Goal: Task Accomplishment & Management: Manage account settings

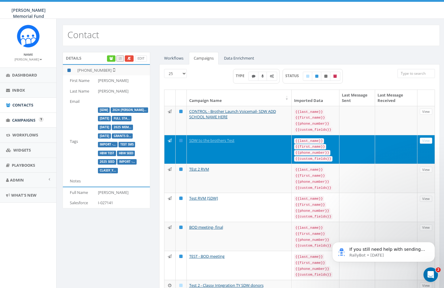
click at [29, 123] on link "Campaigns" at bounding box center [28, 120] width 56 height 15
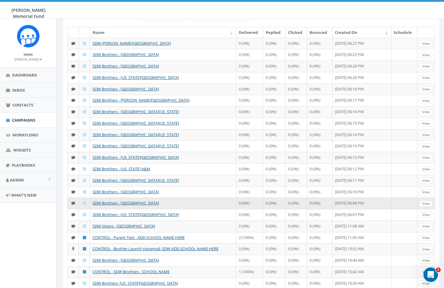
scroll to position [54, 0]
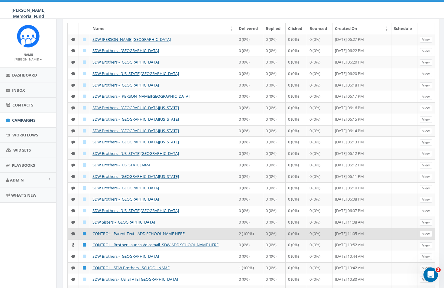
click at [141, 231] on link "CONTROL - Parent Text - ADD SCHOOL NAME HERE" at bounding box center [139, 233] width 92 height 5
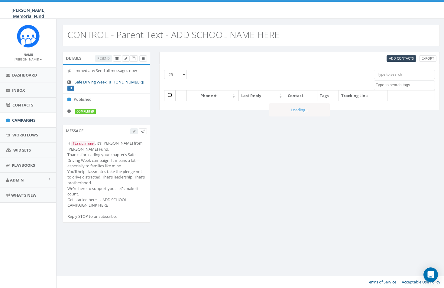
select select
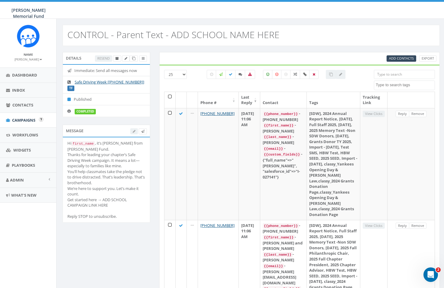
click at [25, 119] on span "Campaigns" at bounding box center [23, 119] width 23 height 5
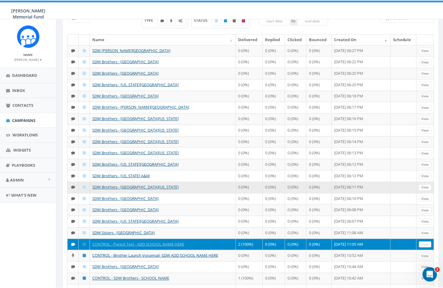
scroll to position [62, 0]
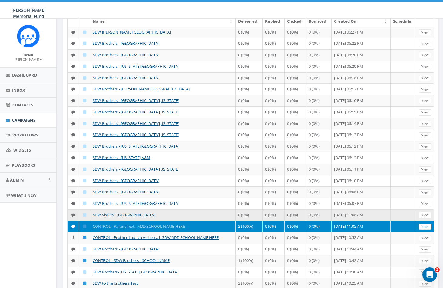
click at [132, 214] on link "SDW Sisters - Syracuse University" at bounding box center [124, 214] width 63 height 5
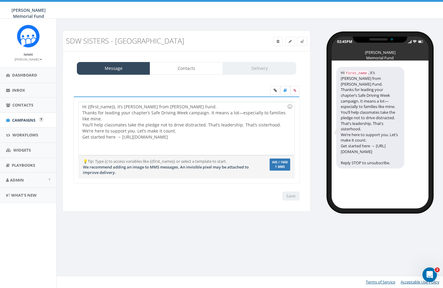
click at [22, 117] on span "Campaigns" at bounding box center [23, 119] width 23 height 5
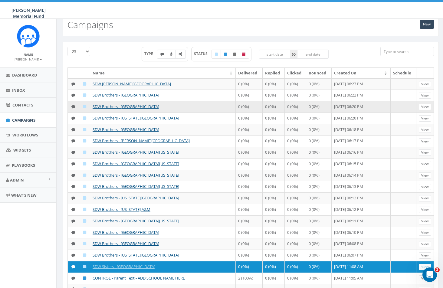
scroll to position [6, 0]
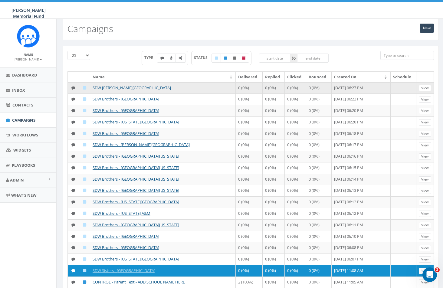
click at [143, 89] on link "SDW Brothers - Butler University" at bounding box center [132, 87] width 78 height 5
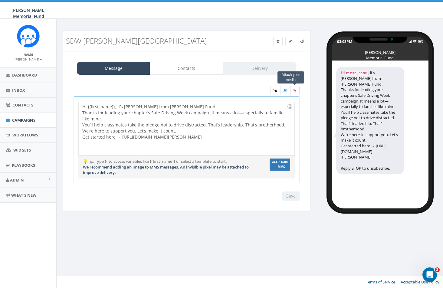
click at [294, 89] on icon at bounding box center [294, 91] width 3 height 4
click at [0, 0] on input "file" at bounding box center [0, 0] width 0 height 0
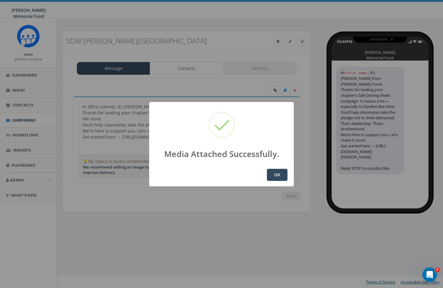
click at [278, 174] on button "OK" at bounding box center [277, 175] width 21 height 12
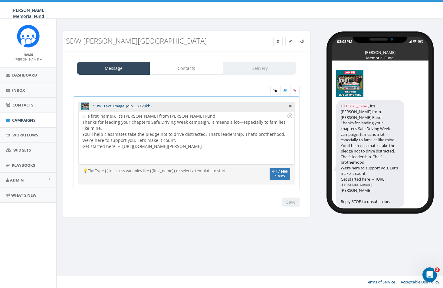
click at [293, 202] on div "Save Next" at bounding box center [289, 202] width 20 height 9
click at [24, 119] on span "Campaigns" at bounding box center [23, 119] width 23 height 5
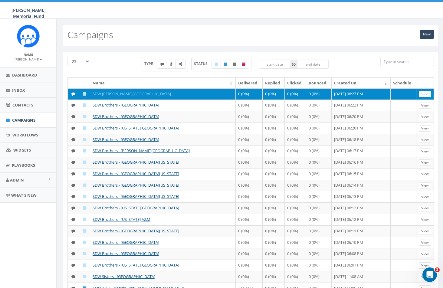
click at [139, 94] on link "SDW [PERSON_NAME][GEOGRAPHIC_DATA]" at bounding box center [132, 93] width 78 height 5
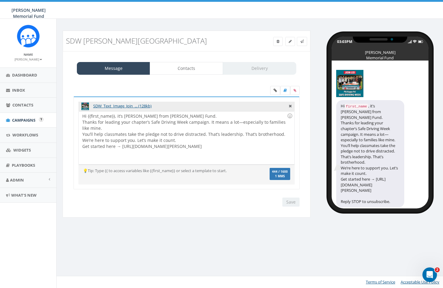
click at [19, 118] on span "Campaigns" at bounding box center [23, 119] width 23 height 5
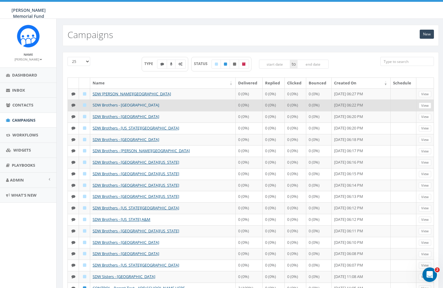
click at [144, 104] on link "SDW Brothers - [GEOGRAPHIC_DATA]" at bounding box center [126, 104] width 67 height 5
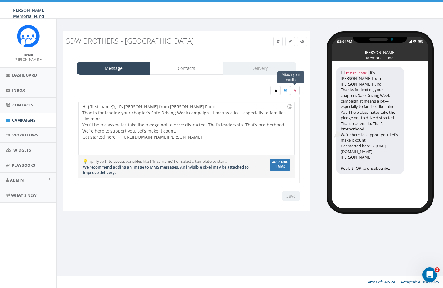
click at [296, 90] on icon at bounding box center [294, 91] width 3 height 4
click at [0, 0] on input "file" at bounding box center [0, 0] width 0 height 0
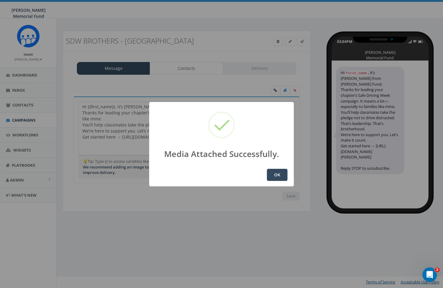
click at [277, 175] on button "OK" at bounding box center [277, 175] width 21 height 12
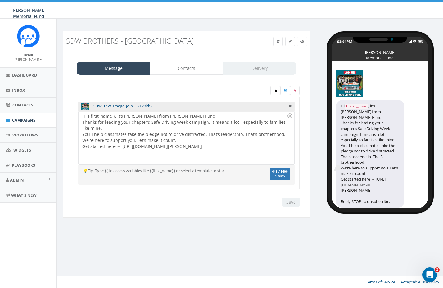
click at [24, 120] on span "Campaigns" at bounding box center [23, 119] width 23 height 5
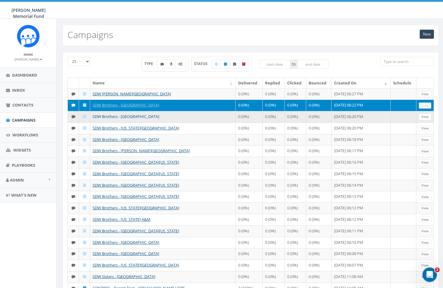
click at [126, 116] on link "SDW Brothers - [GEOGRAPHIC_DATA]" at bounding box center [126, 116] width 67 height 5
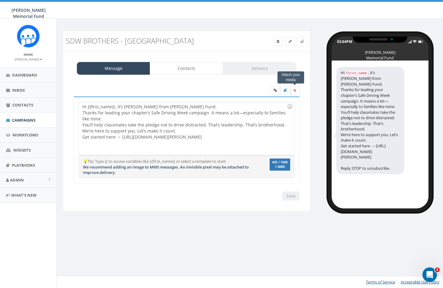
click at [295, 89] on icon at bounding box center [294, 91] width 3 height 4
click at [0, 0] on input "file" at bounding box center [0, 0] width 0 height 0
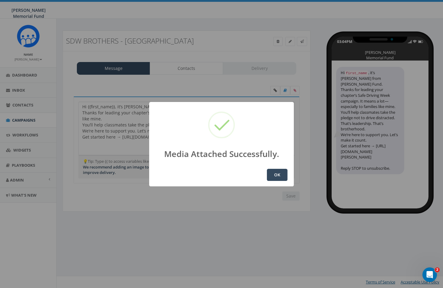
click at [280, 173] on button "OK" at bounding box center [277, 175] width 21 height 12
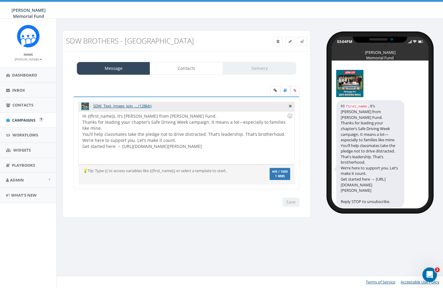
click at [23, 120] on span "Campaigns" at bounding box center [23, 119] width 23 height 5
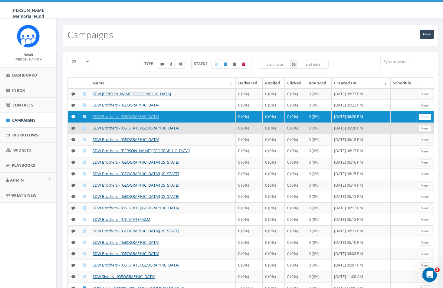
click at [122, 127] on link "SDW Brothers - [US_STATE][GEOGRAPHIC_DATA]" at bounding box center [136, 127] width 87 height 5
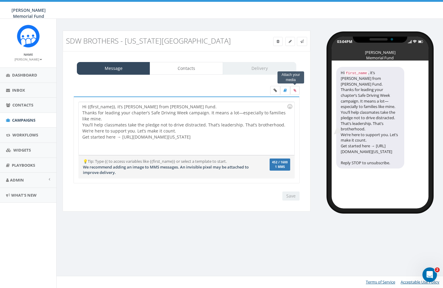
click at [294, 89] on icon at bounding box center [294, 91] width 3 height 4
click at [0, 0] on input "file" at bounding box center [0, 0] width 0 height 0
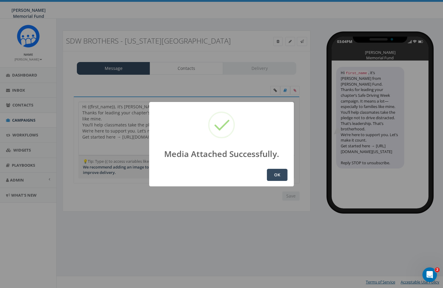
click at [277, 172] on button "OK" at bounding box center [277, 175] width 21 height 12
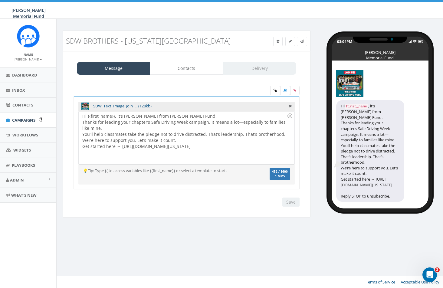
click at [23, 118] on span "Campaigns" at bounding box center [23, 119] width 23 height 5
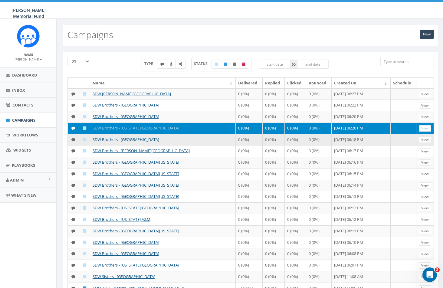
click at [125, 138] on link "SDW Brothers - [GEOGRAPHIC_DATA]" at bounding box center [126, 139] width 67 height 5
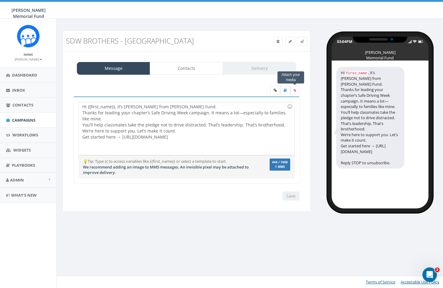
click at [295, 90] on icon at bounding box center [294, 91] width 3 height 4
click at [0, 0] on input "file" at bounding box center [0, 0] width 0 height 0
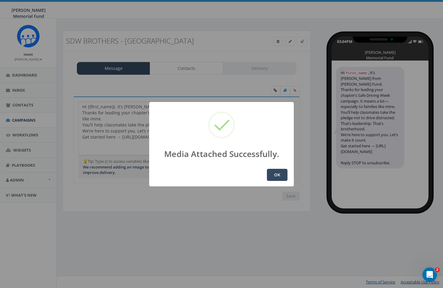
click at [276, 177] on button "OK" at bounding box center [277, 175] width 21 height 12
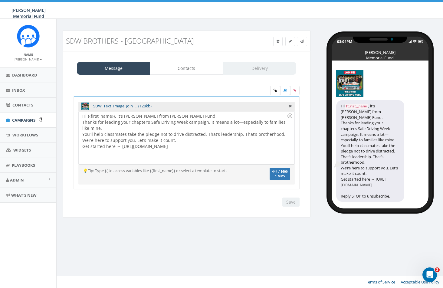
click at [22, 119] on span "Campaigns" at bounding box center [23, 119] width 23 height 5
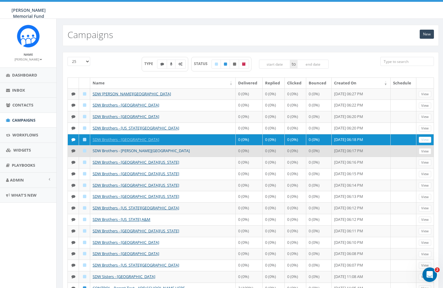
click at [128, 149] on link "SDW Brothers - [PERSON_NAME][GEOGRAPHIC_DATA]" at bounding box center [141, 150] width 97 height 5
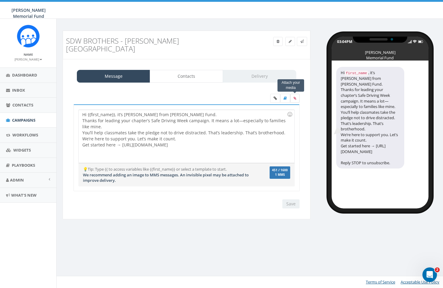
click at [296, 94] on label at bounding box center [294, 98] width 9 height 9
click at [0, 0] on input "file" at bounding box center [0, 0] width 0 height 0
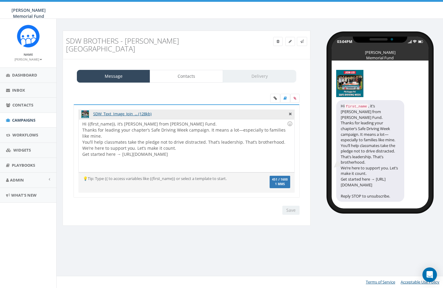
click at [43, 116] on link "Campaigns" at bounding box center [28, 120] width 56 height 15
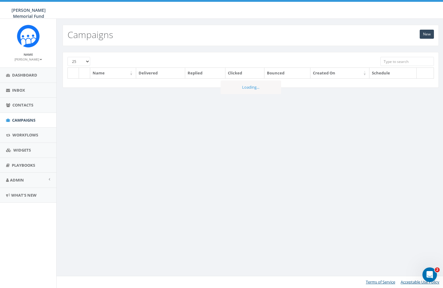
click at [29, 119] on span "Campaigns" at bounding box center [23, 119] width 23 height 5
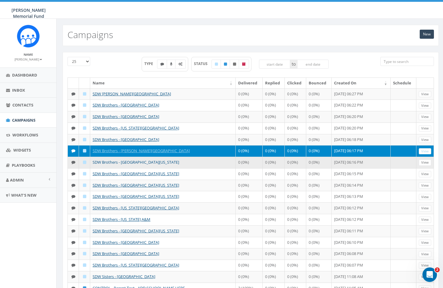
click at [138, 164] on link "SDW Brothers - [GEOGRAPHIC_DATA][US_STATE]" at bounding box center [136, 161] width 87 height 5
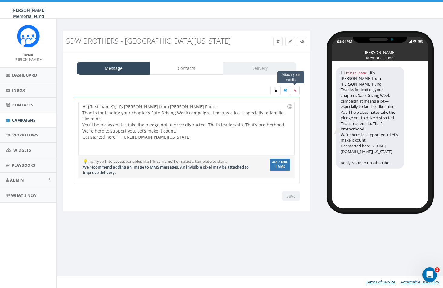
click at [293, 91] on icon at bounding box center [294, 91] width 3 height 4
click at [0, 0] on input "file" at bounding box center [0, 0] width 0 height 0
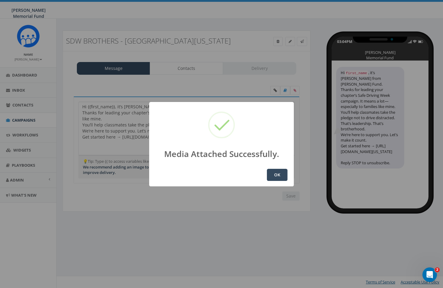
click at [277, 173] on button "OK" at bounding box center [277, 175] width 21 height 12
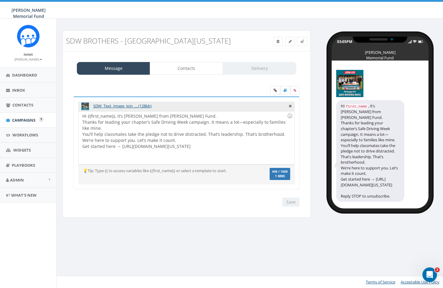
click at [27, 119] on span "Campaigns" at bounding box center [23, 119] width 23 height 5
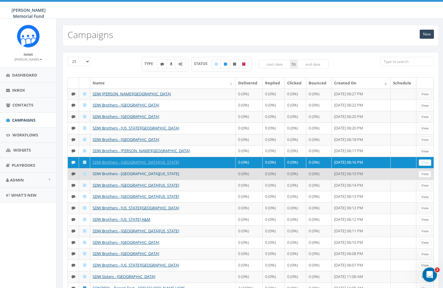
click at [142, 171] on link "SDW Brothers - University of Rhode Island" at bounding box center [136, 173] width 87 height 5
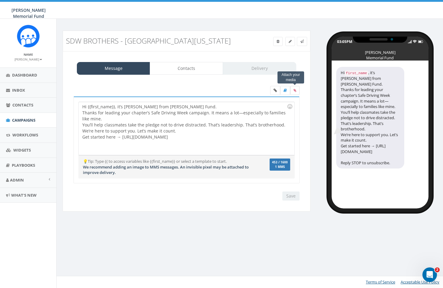
click at [293, 89] on label at bounding box center [294, 90] width 9 height 9
click at [0, 0] on input "file" at bounding box center [0, 0] width 0 height 0
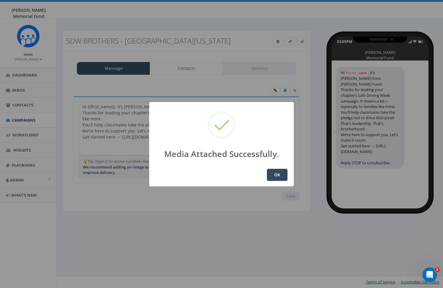
click at [279, 172] on button "OK" at bounding box center [277, 175] width 21 height 12
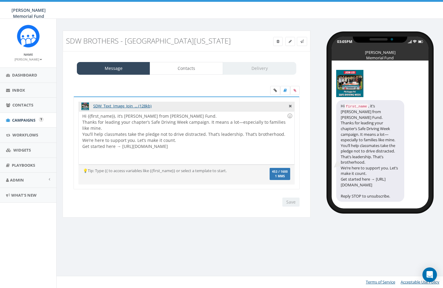
click at [21, 121] on span "Campaigns" at bounding box center [23, 119] width 23 height 5
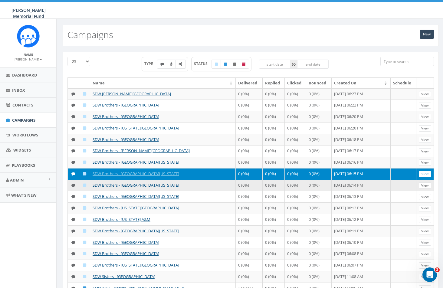
click at [147, 183] on link "SDW Brothers - [GEOGRAPHIC_DATA][US_STATE]" at bounding box center [136, 184] width 87 height 5
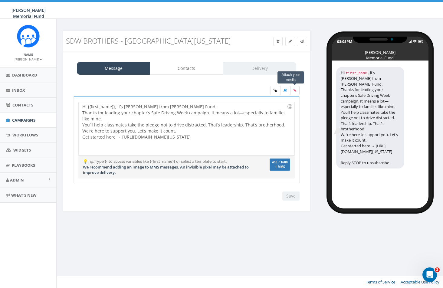
click at [294, 90] on icon at bounding box center [294, 91] width 3 height 4
click at [0, 0] on input "file" at bounding box center [0, 0] width 0 height 0
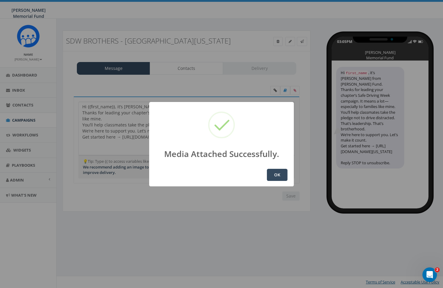
click at [277, 173] on button "OK" at bounding box center [277, 175] width 21 height 12
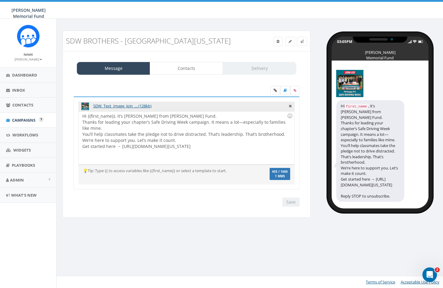
click at [25, 119] on span "Campaigns" at bounding box center [23, 119] width 23 height 5
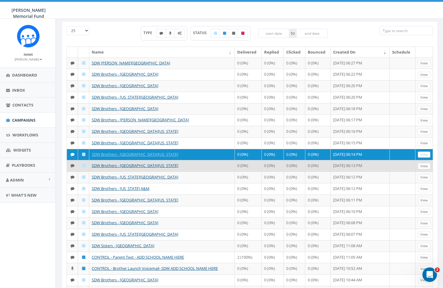
scroll to position [34, 1]
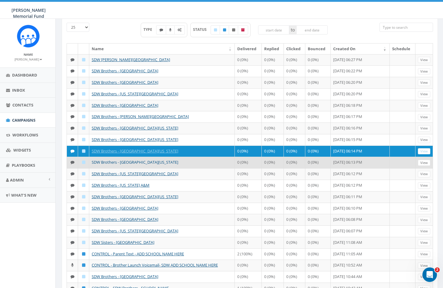
click at [144, 163] on link "SDW Brothers - University of Alabama" at bounding box center [135, 161] width 87 height 5
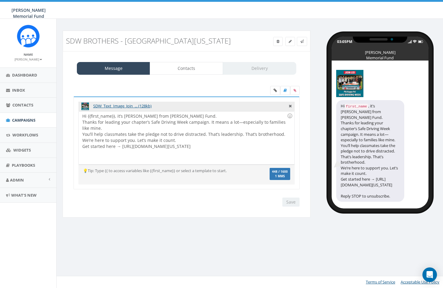
click at [26, 119] on span "Campaigns" at bounding box center [23, 119] width 23 height 5
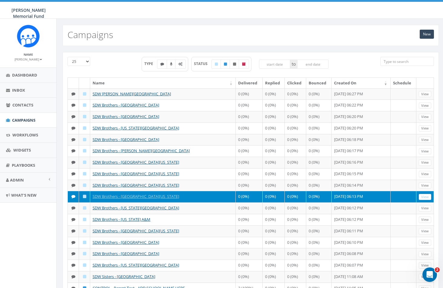
scroll to position [6, 0]
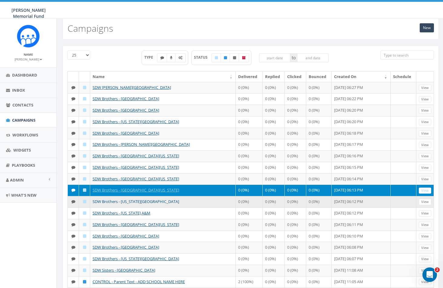
click at [142, 200] on link "SDW Brothers - [US_STATE][GEOGRAPHIC_DATA]" at bounding box center [136, 201] width 87 height 5
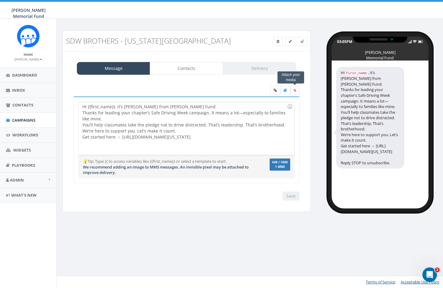
click at [296, 87] on label at bounding box center [294, 90] width 9 height 9
click at [0, 0] on input "file" at bounding box center [0, 0] width 0 height 0
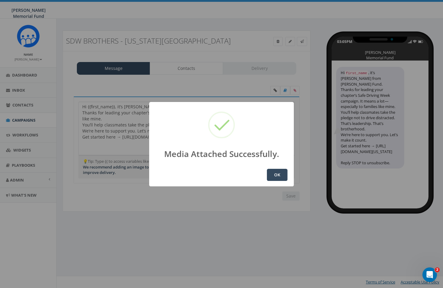
click at [276, 173] on button "OK" at bounding box center [277, 175] width 21 height 12
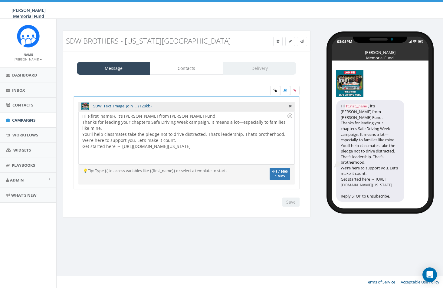
click at [11, 121] on link "Campaigns" at bounding box center [28, 120] width 56 height 15
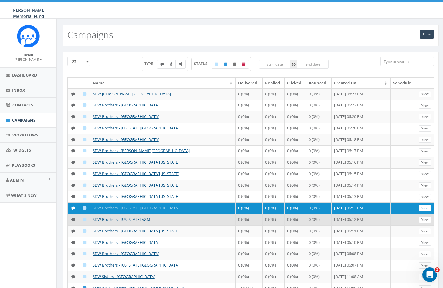
click at [130, 219] on link "SDW Brothers - Texas A&M" at bounding box center [122, 219] width 58 height 5
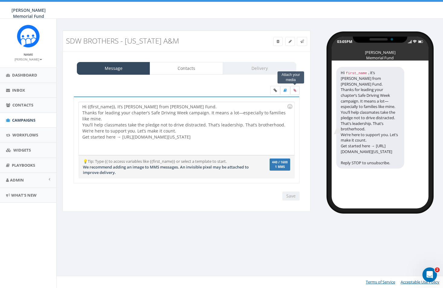
click at [295, 90] on icon at bounding box center [294, 91] width 3 height 4
click at [0, 0] on input "file" at bounding box center [0, 0] width 0 height 0
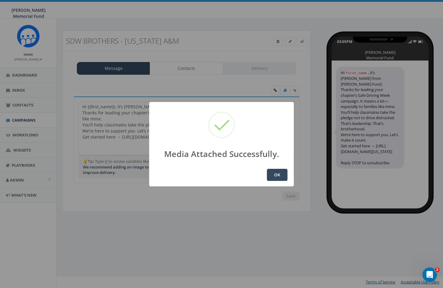
click at [280, 175] on button "OK" at bounding box center [277, 175] width 21 height 12
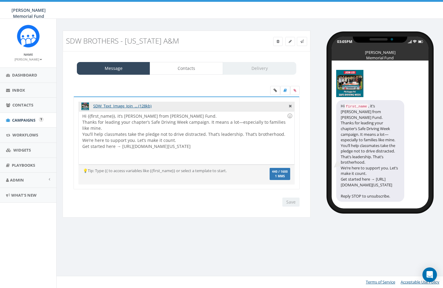
click at [21, 119] on span "Campaigns" at bounding box center [23, 119] width 23 height 5
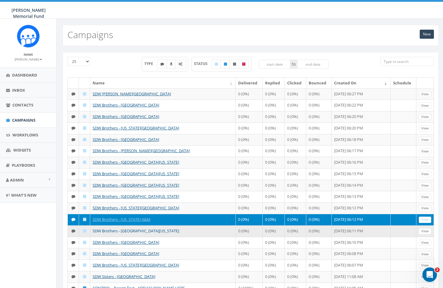
click at [117, 229] on link "SDW Brothers - [GEOGRAPHIC_DATA][US_STATE]" at bounding box center [136, 230] width 87 height 5
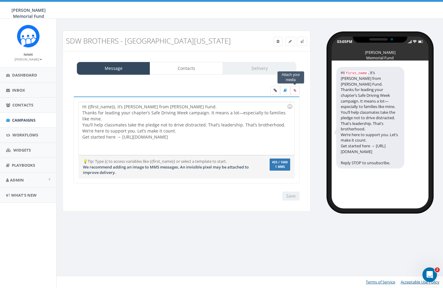
click at [294, 87] on label at bounding box center [294, 90] width 9 height 9
click at [0, 0] on input "file" at bounding box center [0, 0] width 0 height 0
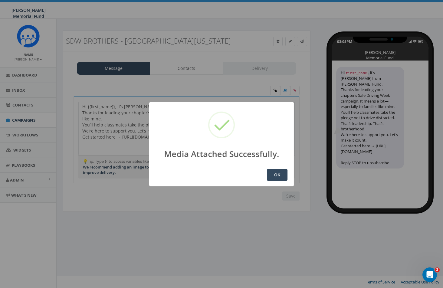
click at [282, 175] on button "OK" at bounding box center [277, 175] width 21 height 12
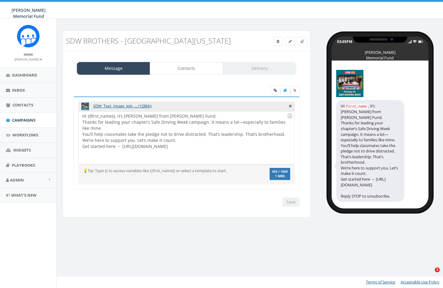
click at [17, 120] on span "Campaigns" at bounding box center [23, 119] width 23 height 5
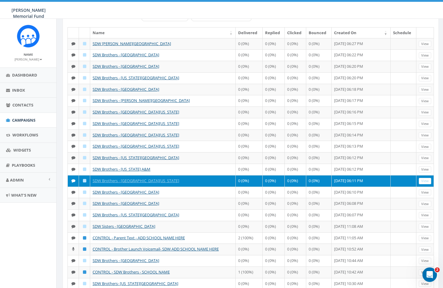
scroll to position [51, 0]
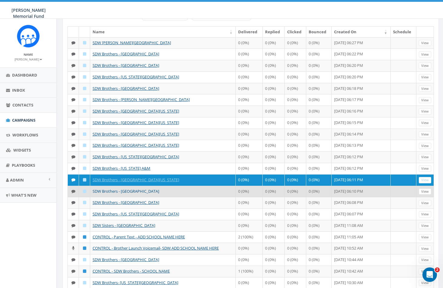
click at [132, 190] on link "SDW Brothers - Miami University" at bounding box center [126, 190] width 67 height 5
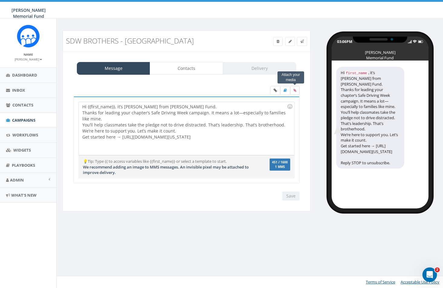
click at [294, 90] on icon at bounding box center [294, 91] width 3 height 4
click at [0, 0] on input "file" at bounding box center [0, 0] width 0 height 0
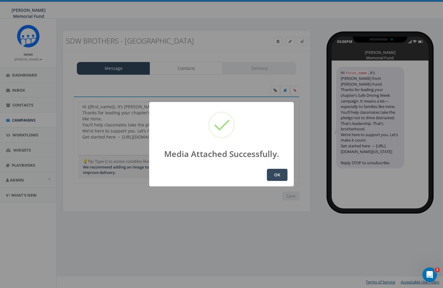
click at [274, 175] on button "OK" at bounding box center [277, 175] width 21 height 12
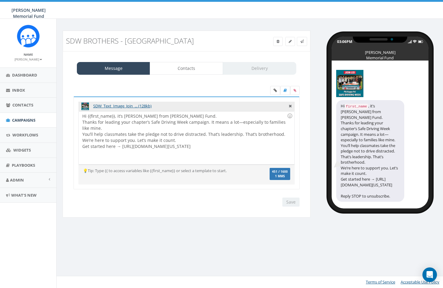
click at [26, 118] on span "Campaigns" at bounding box center [23, 119] width 23 height 5
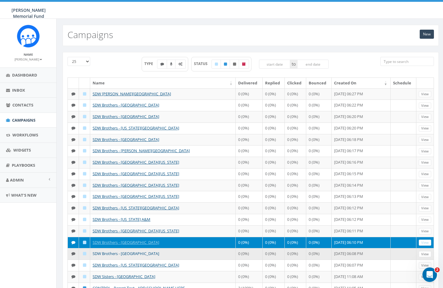
click at [128, 251] on link "SDW Brothers - [GEOGRAPHIC_DATA]" at bounding box center [126, 253] width 67 height 5
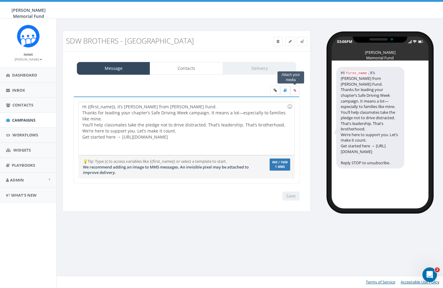
click at [295, 92] on icon at bounding box center [294, 91] width 3 height 4
click at [0, 0] on input "file" at bounding box center [0, 0] width 0 height 0
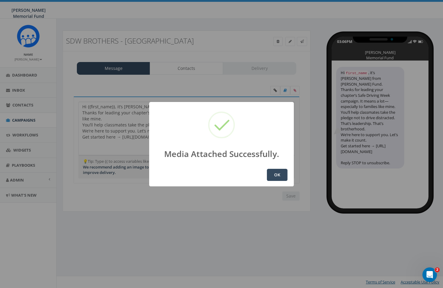
click at [272, 172] on button "OK" at bounding box center [277, 175] width 21 height 12
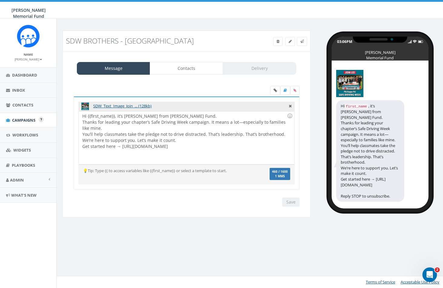
click at [18, 117] on span "Campaigns" at bounding box center [23, 119] width 23 height 5
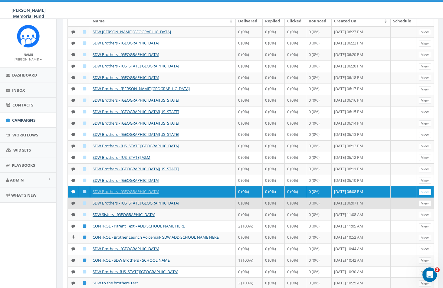
scroll to position [65, 0]
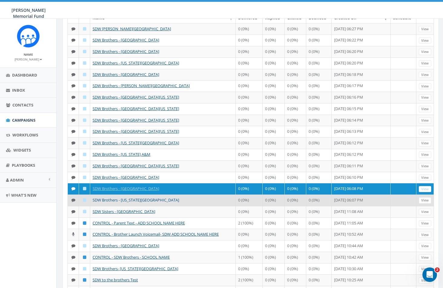
click at [152, 200] on link "SDW Brothers - [US_STATE][GEOGRAPHIC_DATA]" at bounding box center [136, 199] width 87 height 5
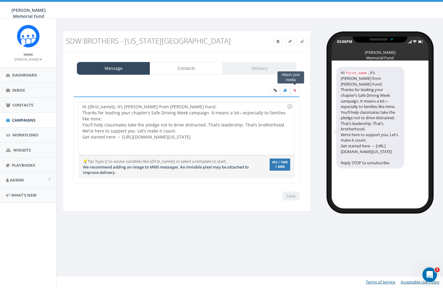
click at [294, 91] on icon at bounding box center [294, 91] width 3 height 4
click at [0, 0] on input "file" at bounding box center [0, 0] width 0 height 0
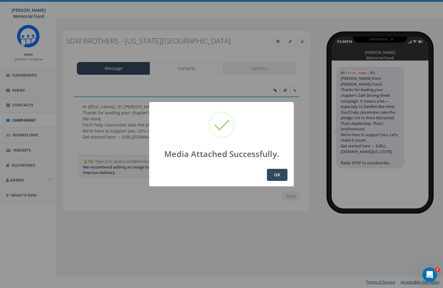
click at [277, 170] on button "OK" at bounding box center [277, 175] width 21 height 12
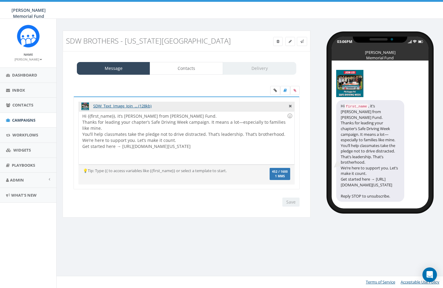
click at [16, 121] on span "Campaigns" at bounding box center [23, 119] width 23 height 5
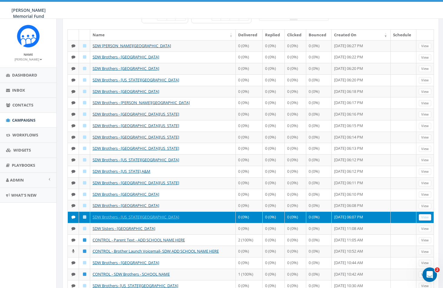
scroll to position [52, 0]
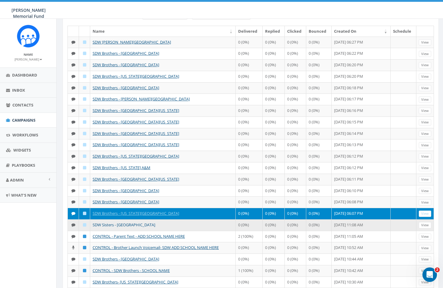
click at [112, 223] on link "SDW Sisters - [GEOGRAPHIC_DATA]" at bounding box center [124, 224] width 63 height 5
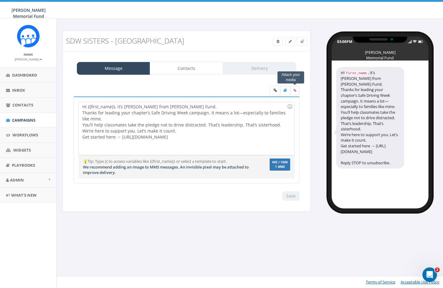
click at [294, 91] on icon at bounding box center [294, 91] width 3 height 4
click at [0, 0] on input "file" at bounding box center [0, 0] width 0 height 0
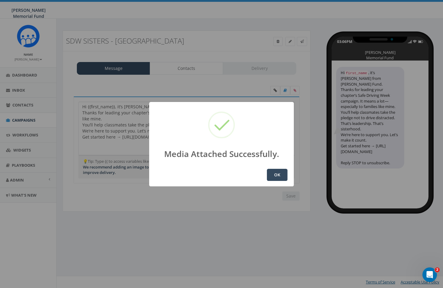
click at [274, 172] on button "OK" at bounding box center [277, 175] width 21 height 12
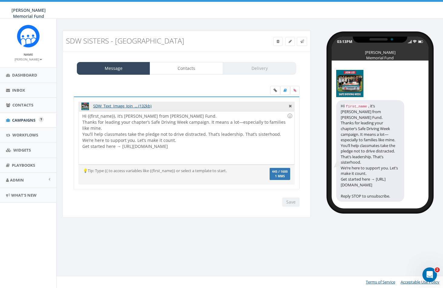
click at [28, 122] on span "Campaigns" at bounding box center [23, 119] width 23 height 5
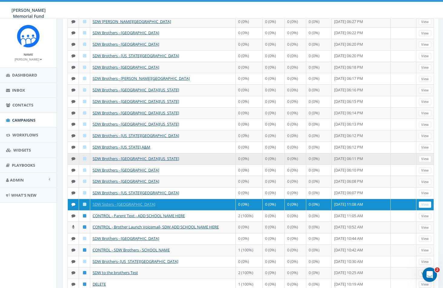
scroll to position [81, 0]
